Goal: Information Seeking & Learning: Learn about a topic

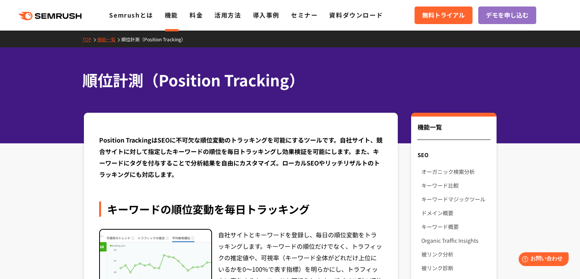
scroll to position [114, 0]
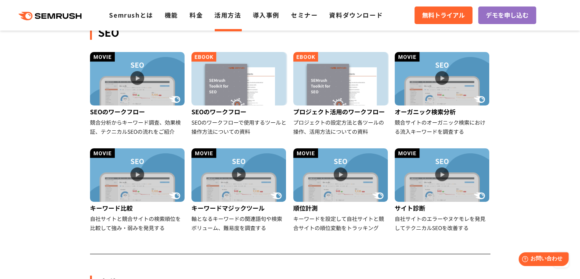
scroll to position [153, 0]
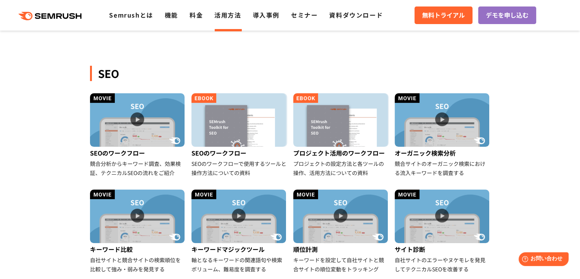
drag, startPoint x: 40, startPoint y: 134, endPoint x: 79, endPoint y: 133, distance: 39.3
click at [124, 132] on img at bounding box center [137, 119] width 95 height 53
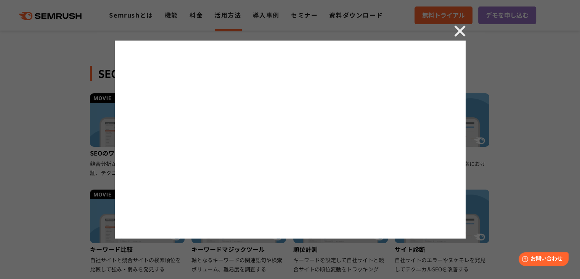
click at [60, 146] on div at bounding box center [290, 139] width 580 height 279
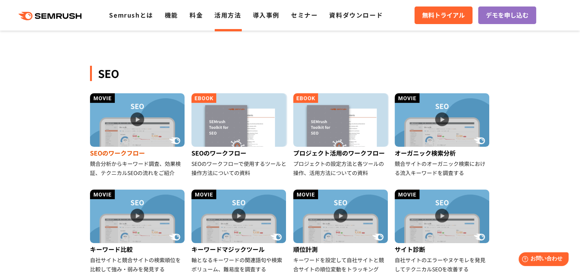
click at [130, 132] on img at bounding box center [137, 119] width 95 height 53
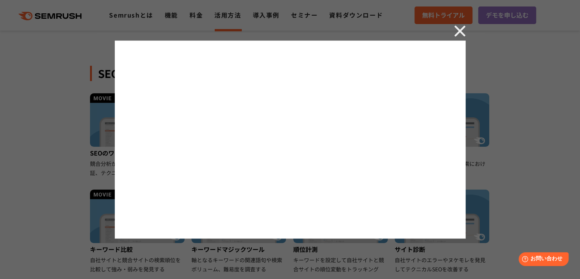
click at [456, 30] on img at bounding box center [459, 30] width 11 height 11
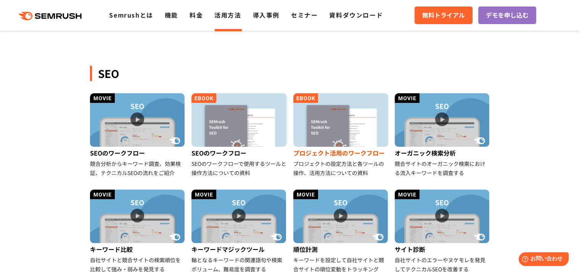
click at [350, 140] on img at bounding box center [340, 119] width 95 height 53
click at [428, 135] on img at bounding box center [442, 119] width 95 height 53
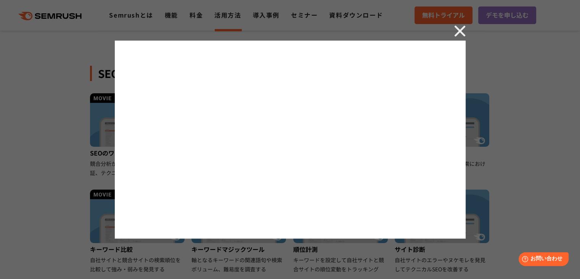
click at [455, 29] on img at bounding box center [459, 30] width 11 height 11
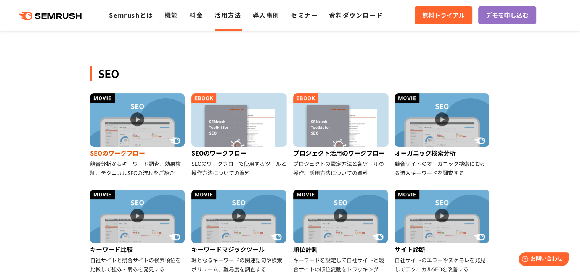
click at [136, 129] on img at bounding box center [137, 119] width 95 height 53
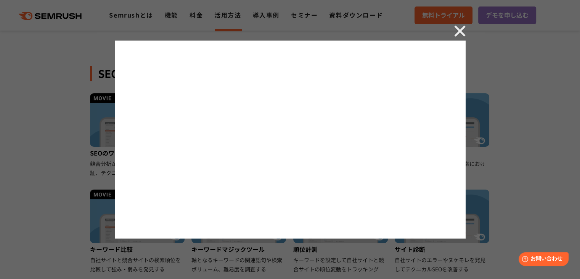
click at [462, 31] on img at bounding box center [459, 30] width 11 height 11
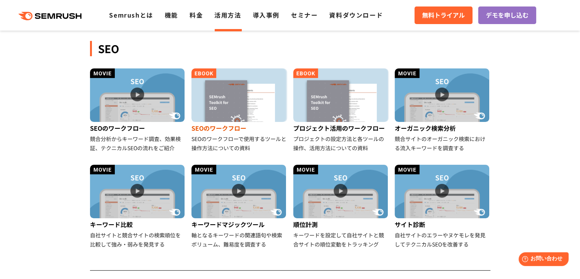
scroll to position [191, 0]
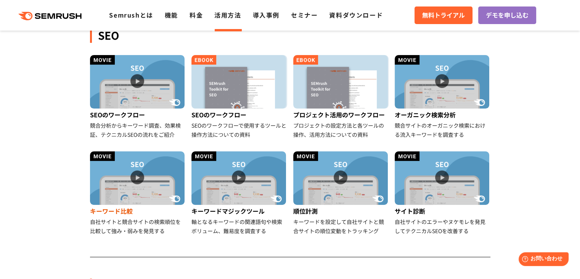
click at [159, 187] on img at bounding box center [137, 177] width 95 height 53
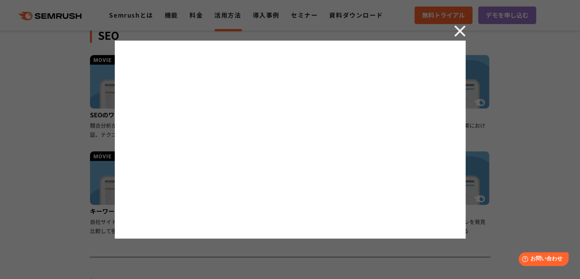
click at [461, 27] on img at bounding box center [459, 30] width 11 height 11
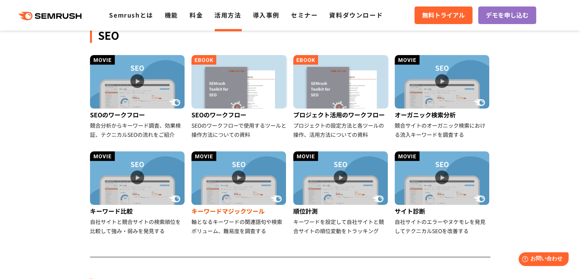
click at [246, 182] on img at bounding box center [239, 177] width 95 height 53
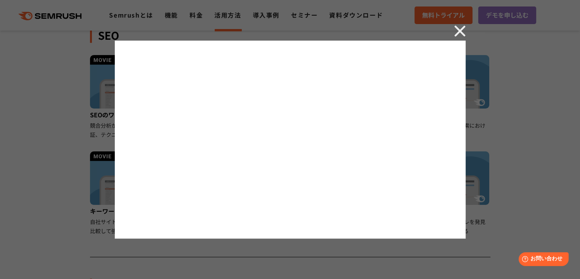
click at [463, 28] on img at bounding box center [459, 30] width 11 height 11
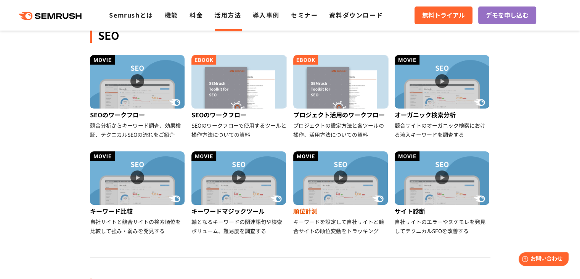
click at [319, 177] on img at bounding box center [340, 177] width 95 height 53
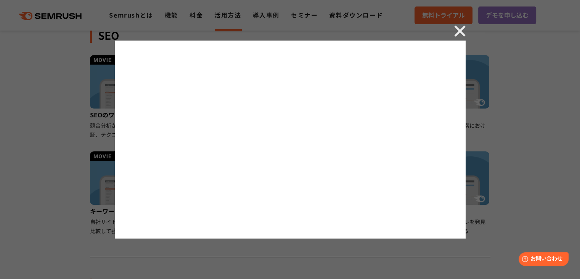
click at [458, 34] on img at bounding box center [459, 30] width 11 height 11
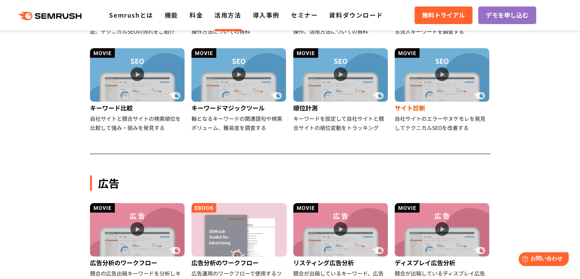
scroll to position [305, 0]
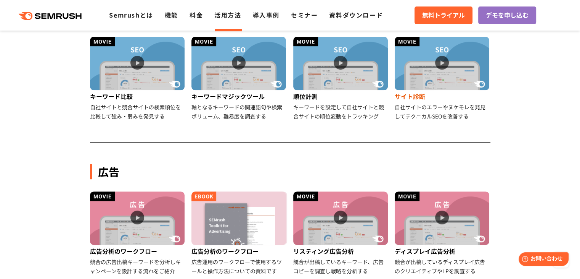
click at [416, 76] on img at bounding box center [442, 63] width 95 height 53
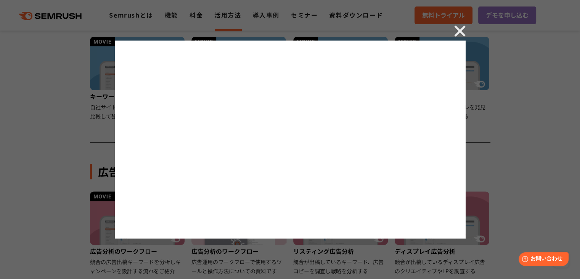
click at [517, 53] on div at bounding box center [290, 139] width 580 height 279
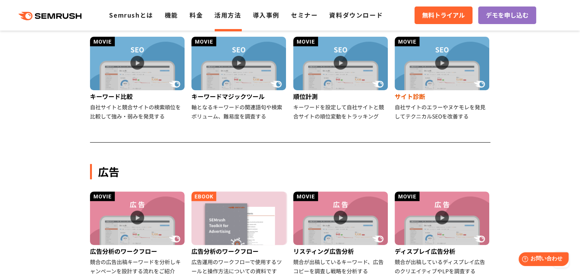
click at [460, 69] on img at bounding box center [442, 63] width 95 height 53
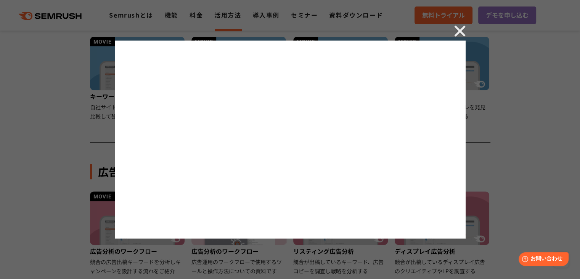
click at [12, 96] on div at bounding box center [290, 139] width 580 height 279
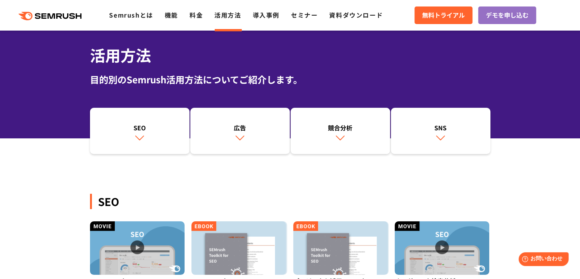
scroll to position [0, 0]
